Goal: Navigation & Orientation: Find specific page/section

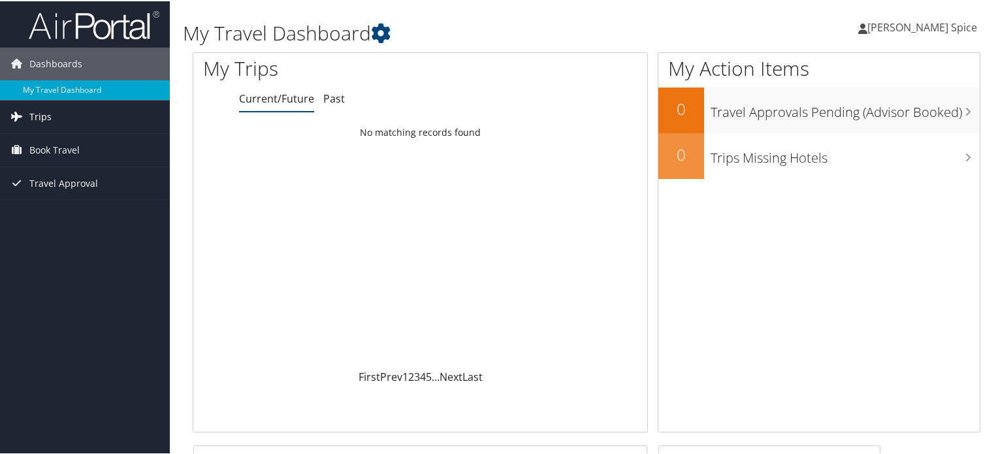
click at [37, 118] on span "Trips" at bounding box center [40, 115] width 22 height 33
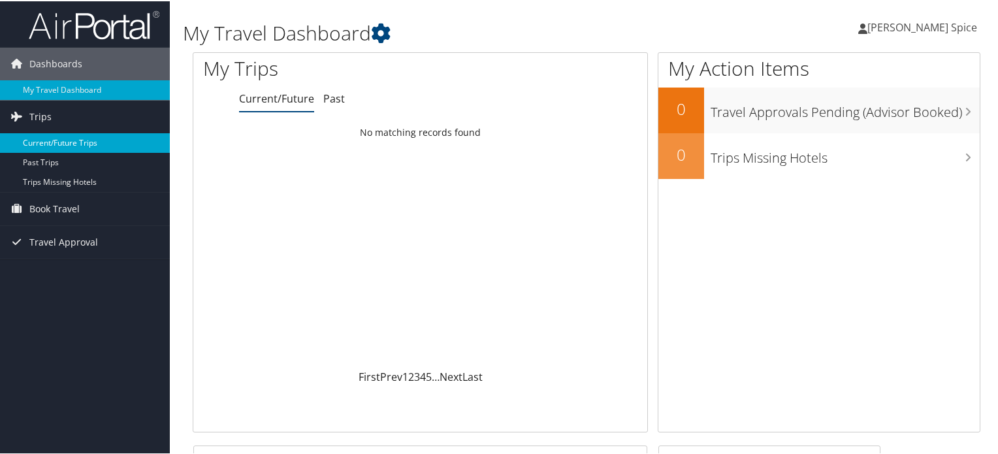
click at [71, 140] on link "Current/Future Trips" at bounding box center [85, 142] width 170 height 20
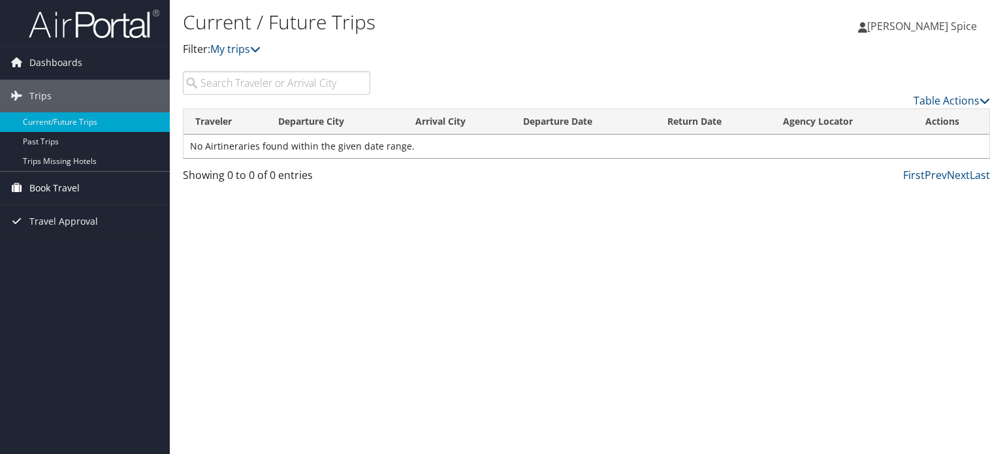
click at [55, 187] on span "Book Travel" at bounding box center [54, 188] width 50 height 33
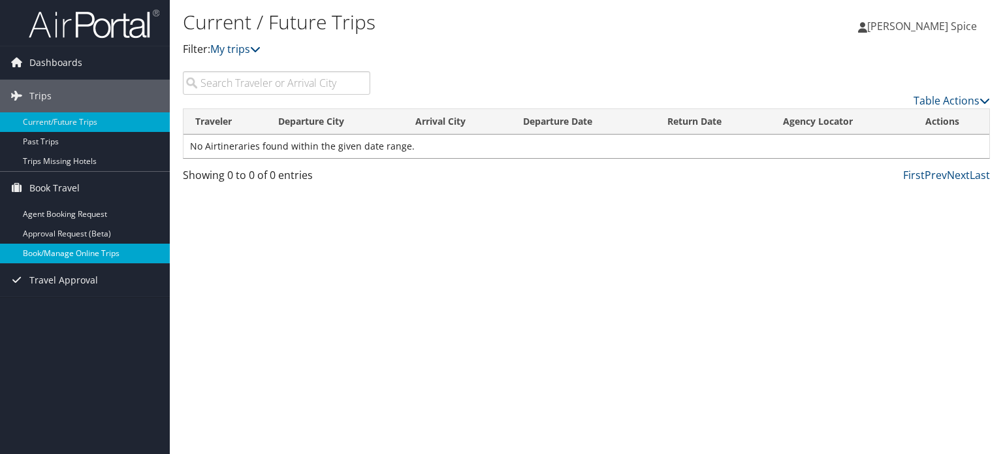
click at [62, 253] on link "Book/Manage Online Trips" at bounding box center [85, 254] width 170 height 20
